Goal: Information Seeking & Learning: Learn about a topic

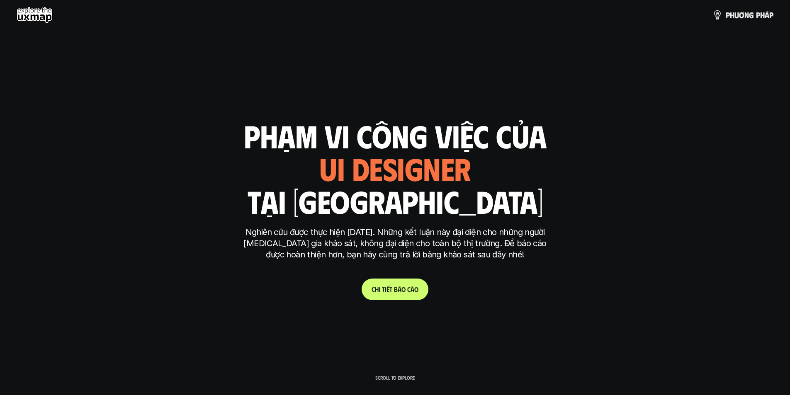
click at [389, 290] on p "C h i t i ế t b á o c á o" at bounding box center [395, 289] width 47 height 8
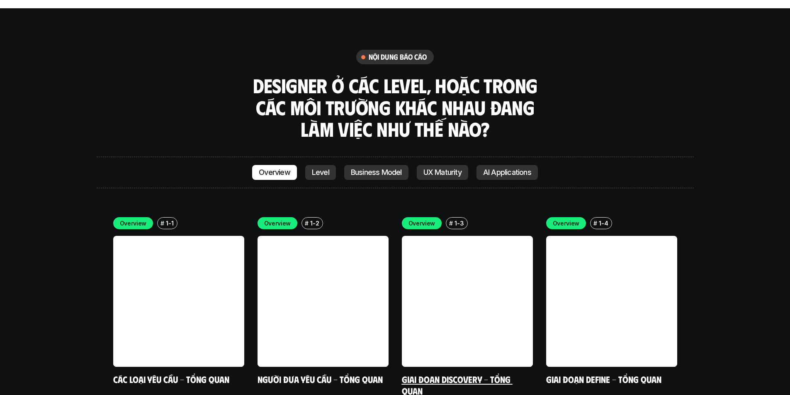
scroll to position [2270, 0]
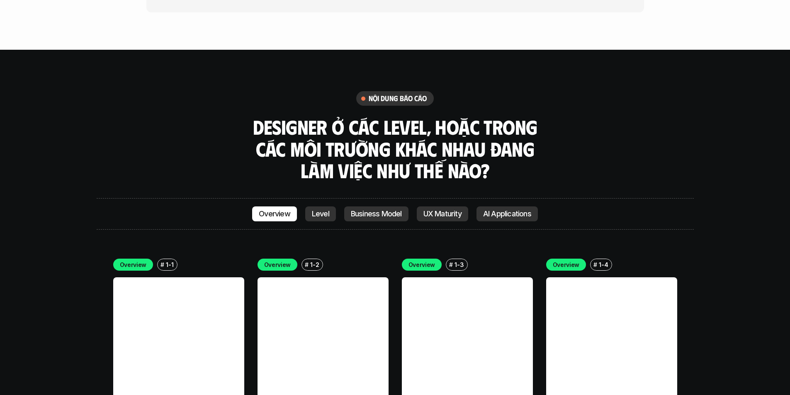
click at [168, 302] on link at bounding box center [178, 342] width 131 height 131
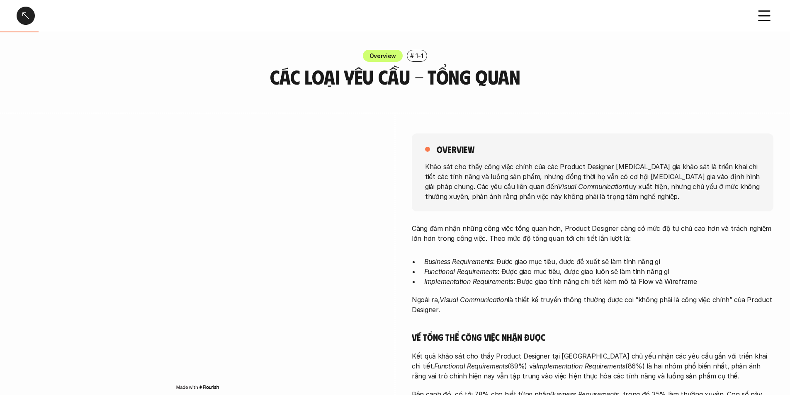
scroll to position [83, 0]
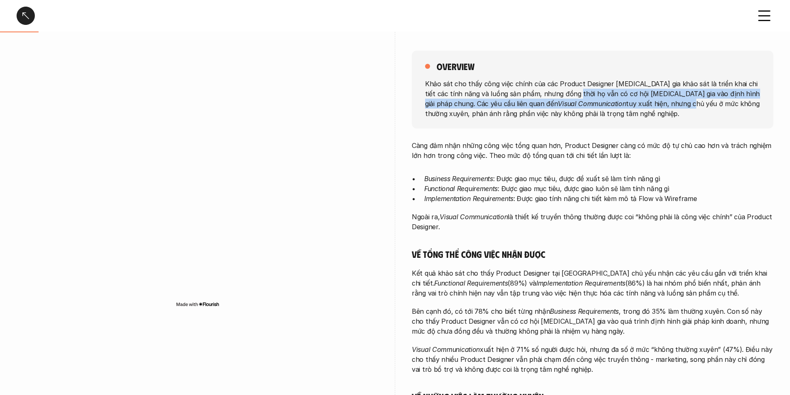
drag, startPoint x: 570, startPoint y: 97, endPoint x: 613, endPoint y: 105, distance: 43.8
click at [613, 105] on p "Khảo sát cho thấy công việc chính của các Product Designer [MEDICAL_DATA] gia k…" at bounding box center [592, 98] width 335 height 40
click at [671, 91] on p "Khảo sát cho thấy công việc chính của các Product Designer [MEDICAL_DATA] gia k…" at bounding box center [592, 98] width 335 height 40
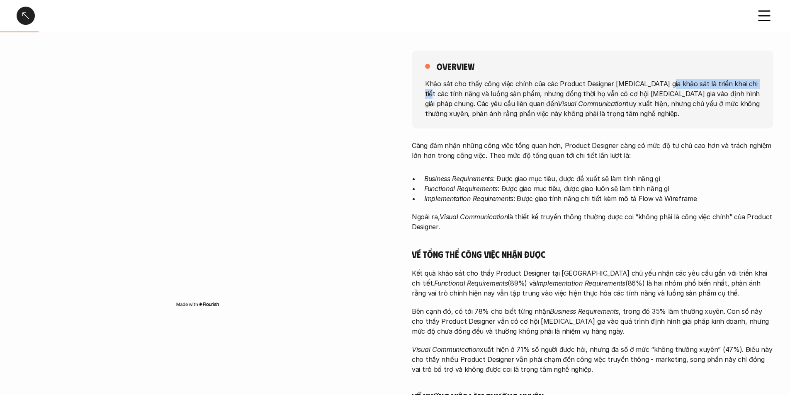
drag, startPoint x: 662, startPoint y: 82, endPoint x: 748, endPoint y: 85, distance: 85.5
click at [748, 85] on p "Khảo sát cho thấy công việc chính của các Product Designer [MEDICAL_DATA] gia k…" at bounding box center [592, 98] width 335 height 40
drag, startPoint x: 615, startPoint y: 85, endPoint x: 681, endPoint y: 86, distance: 66.0
click at [681, 86] on p "Khảo sát cho thấy công việc chính của các Product Designer [MEDICAL_DATA] gia k…" at bounding box center [592, 98] width 335 height 40
drag, startPoint x: 508, startPoint y: 90, endPoint x: 688, endPoint y: 96, distance: 180.1
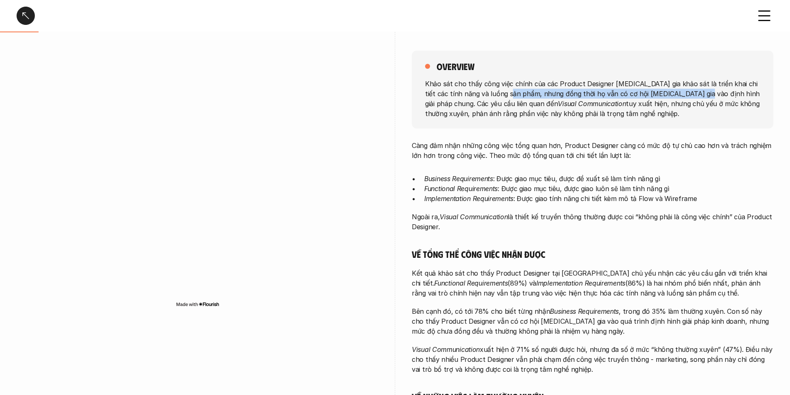
click at [688, 96] on p "Khảo sát cho thấy công việc chính của các Product Designer [MEDICAL_DATA] gia k…" at bounding box center [592, 98] width 335 height 40
drag, startPoint x: 445, startPoint y: 111, endPoint x: 642, endPoint y: 105, distance: 197.9
click at [633, 105] on p "Khảo sát cho thấy công việc chính của các Product Designer [MEDICAL_DATA] gia k…" at bounding box center [592, 98] width 335 height 40
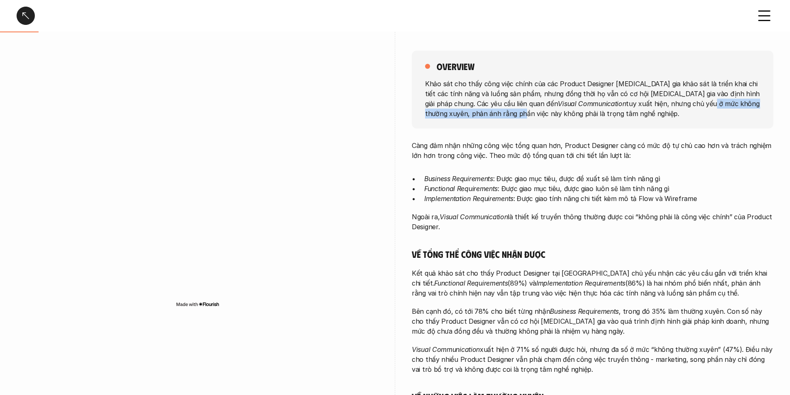
click at [656, 105] on p "Khảo sát cho thấy công việc chính của các Product Designer [MEDICAL_DATA] gia k…" at bounding box center [592, 98] width 335 height 40
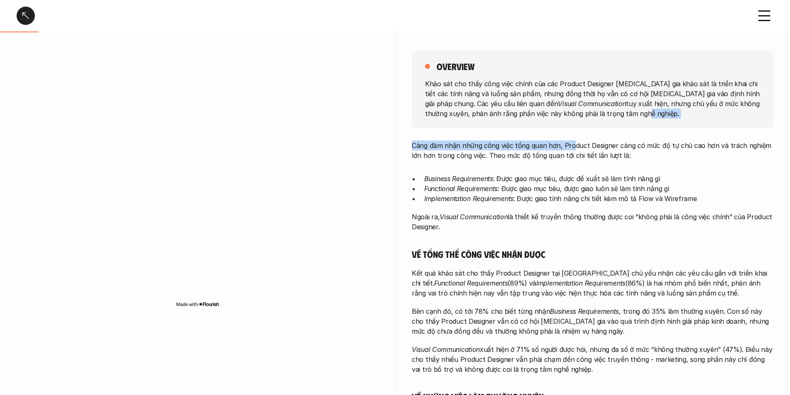
drag, startPoint x: 566, startPoint y: 112, endPoint x: 572, endPoint y: 135, distance: 23.1
click at [572, 135] on div "overview Khảo sát cho thấy công việc chính của các Product Designer [MEDICAL_DA…" at bounding box center [593, 272] width 362 height 484
click at [411, 166] on div "overview Khảo sát cho thấy công việc chính của các Product Designer [MEDICAL_DA…" at bounding box center [395, 272] width 757 height 484
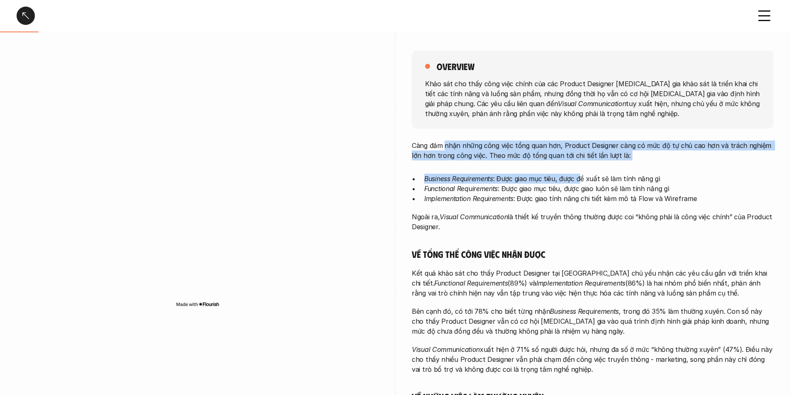
drag, startPoint x: 445, startPoint y: 146, endPoint x: 581, endPoint y: 173, distance: 138.4
click at [581, 173] on div "Càng đảm nhận những công việc tổng quan hơn, Product Designer càng có mức độ tự…" at bounding box center [593, 315] width 362 height 348
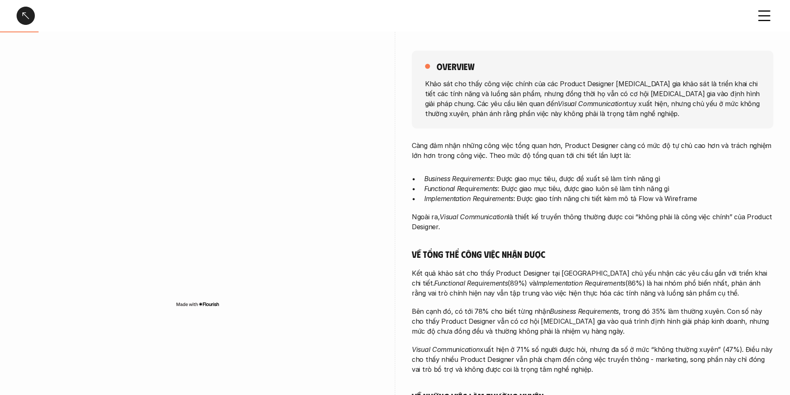
click at [431, 262] on div "Càng đảm nhận những công việc tổng quan hơn, Product Designer càng có mức độ tự…" at bounding box center [593, 315] width 362 height 348
drag, startPoint x: 412, startPoint y: 282, endPoint x: 506, endPoint y: 285, distance: 93.8
click at [506, 285] on div "overview Khảo sát cho thấy công việc chính của các Product Designer [MEDICAL_DA…" at bounding box center [395, 272] width 757 height 484
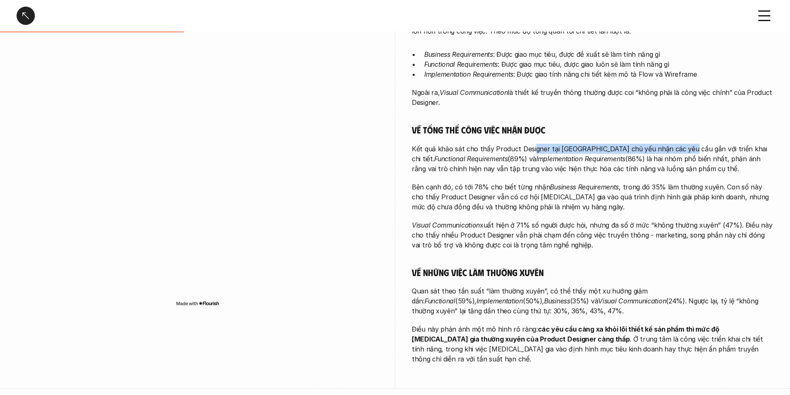
drag, startPoint x: 530, startPoint y: 150, endPoint x: 680, endPoint y: 148, distance: 149.7
click at [680, 148] on p "Kết quả khảo sát cho thấy Product Designer tại [GEOGRAPHIC_DATA] chủ yếu nhận c…" at bounding box center [593, 159] width 362 height 30
